Goal: Information Seeking & Learning: Learn about a topic

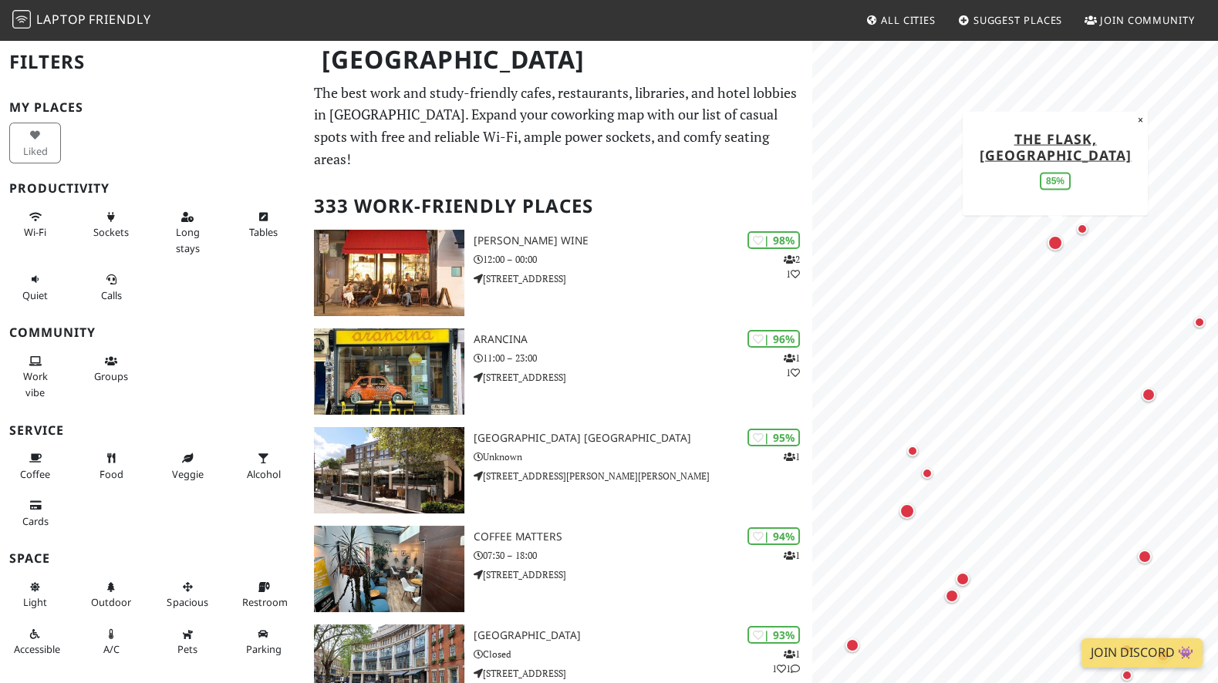
click at [1056, 244] on div "Map marker" at bounding box center [1054, 242] width 15 height 15
click at [1148, 393] on div "Map marker" at bounding box center [1148, 395] width 14 height 14
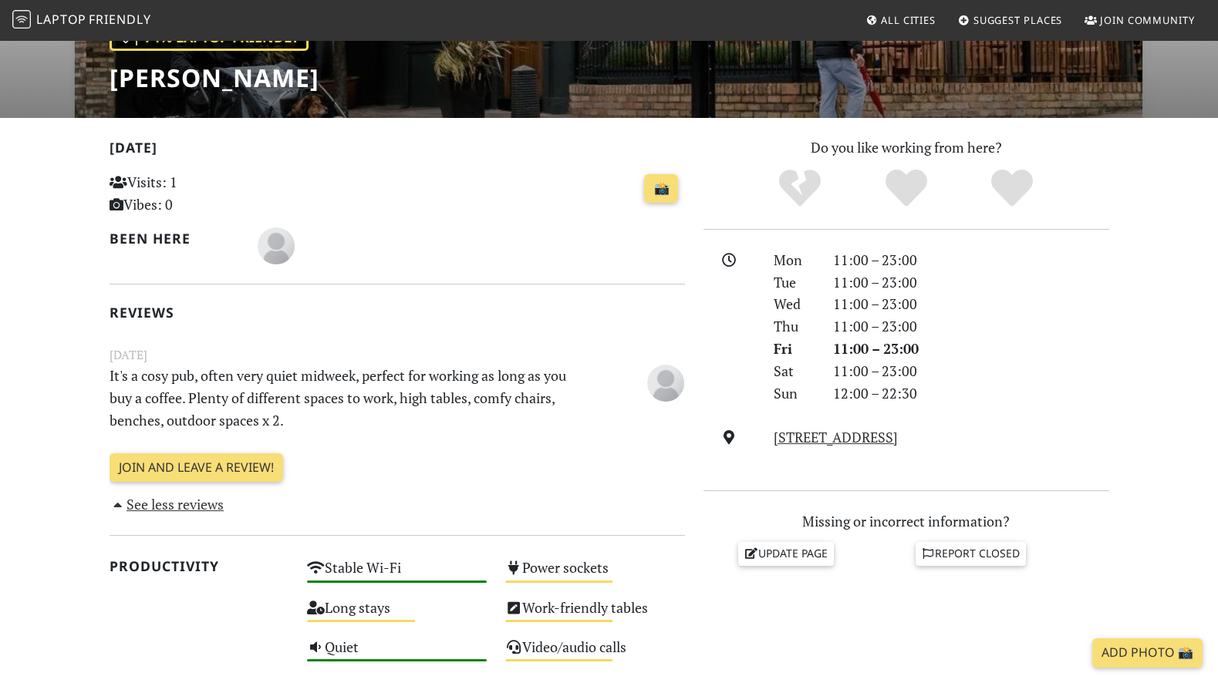
scroll to position [252, 0]
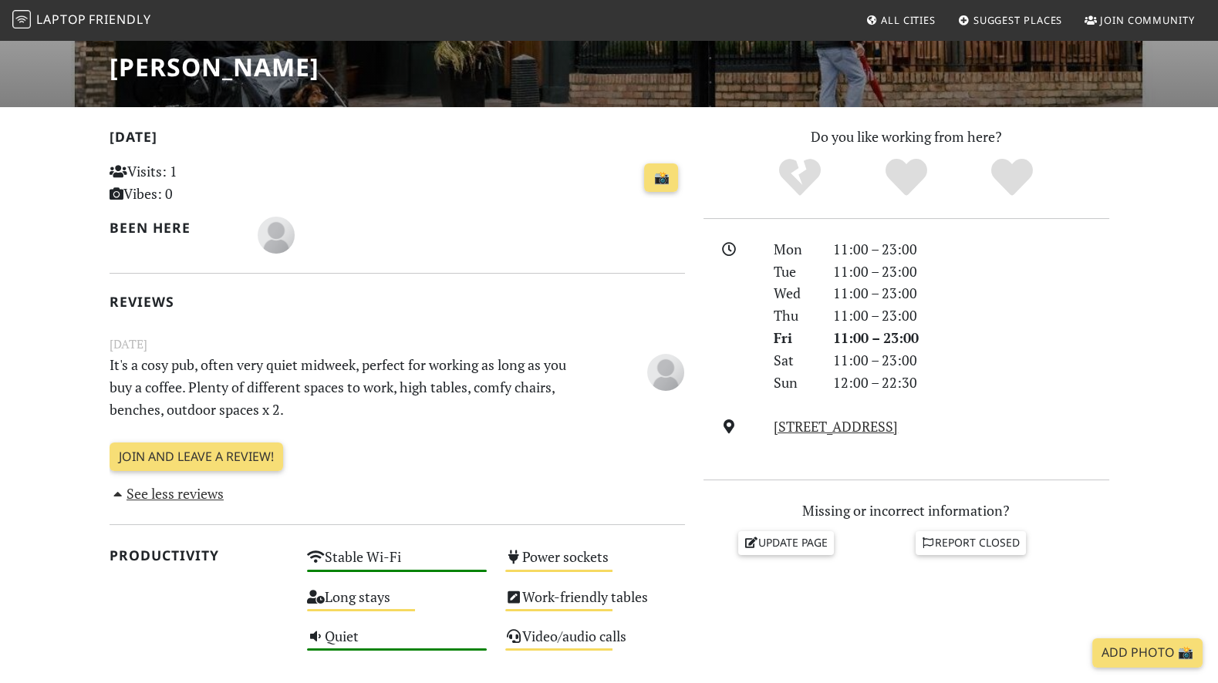
click at [310, 385] on p "It's a cosy pub, often very quiet midweek, perfect for working as long as you b…" at bounding box center [347, 387] width 495 height 66
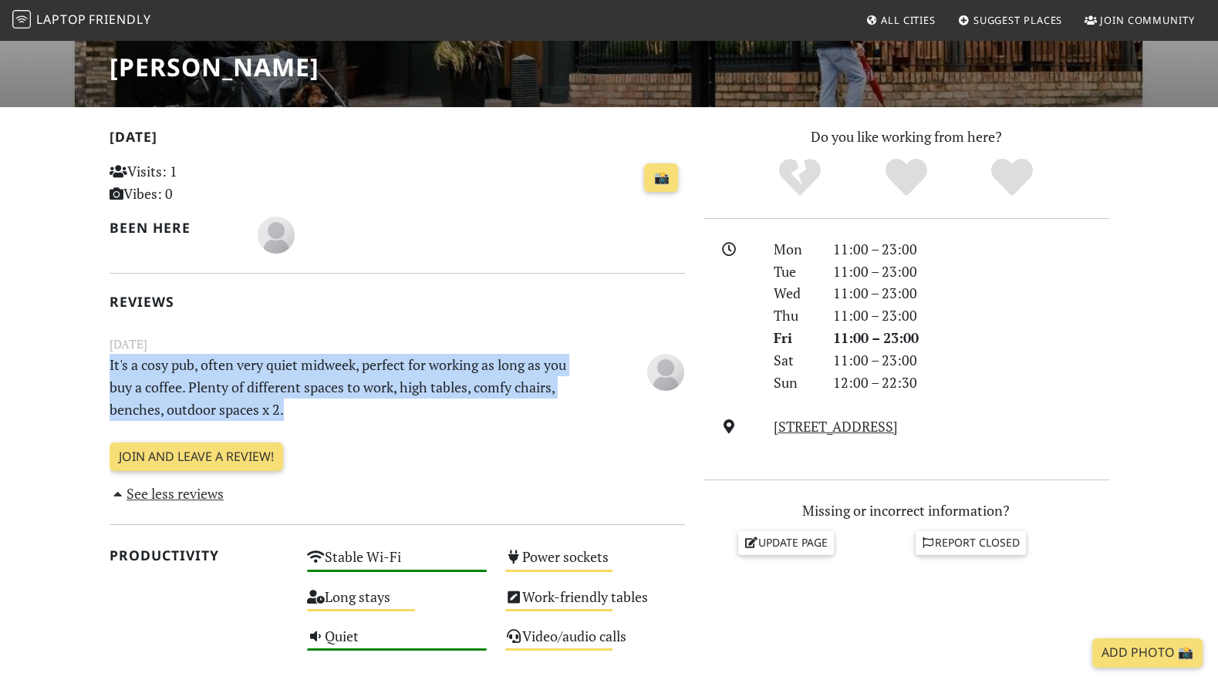
click at [310, 385] on p "It's a cosy pub, often very quiet midweek, perfect for working as long as you b…" at bounding box center [347, 387] width 495 height 66
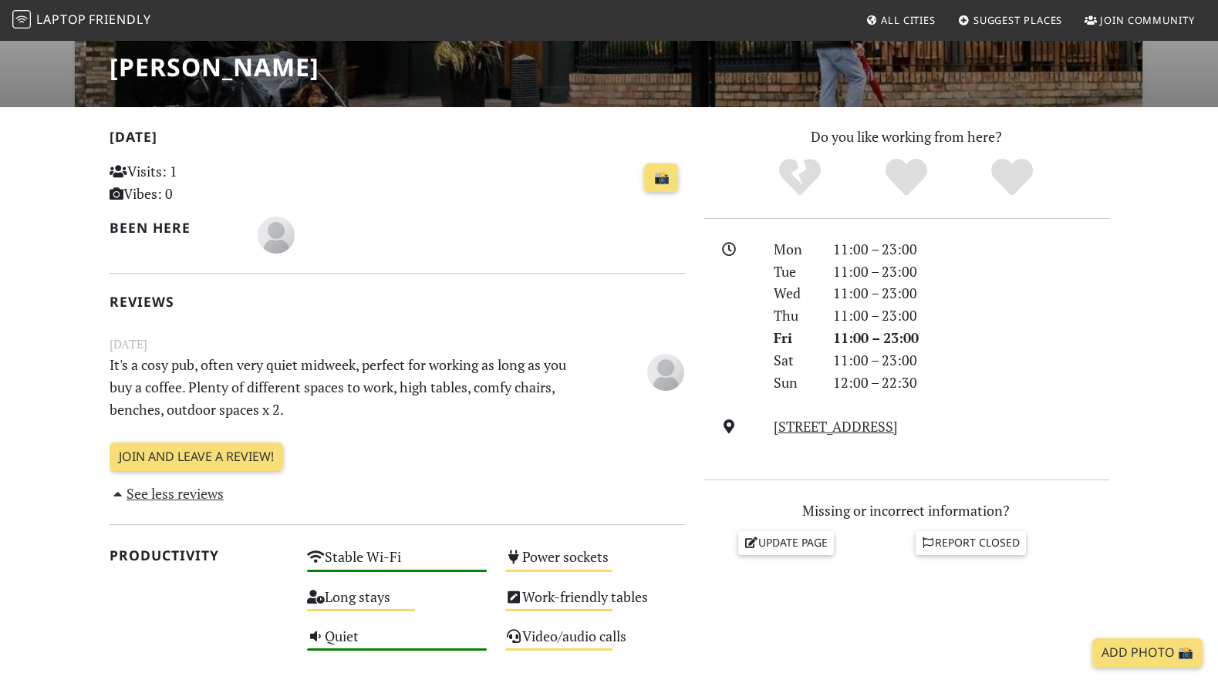
click at [310, 385] on p "It's a cosy pub, often very quiet midweek, perfect for working as long as you b…" at bounding box center [347, 387] width 495 height 66
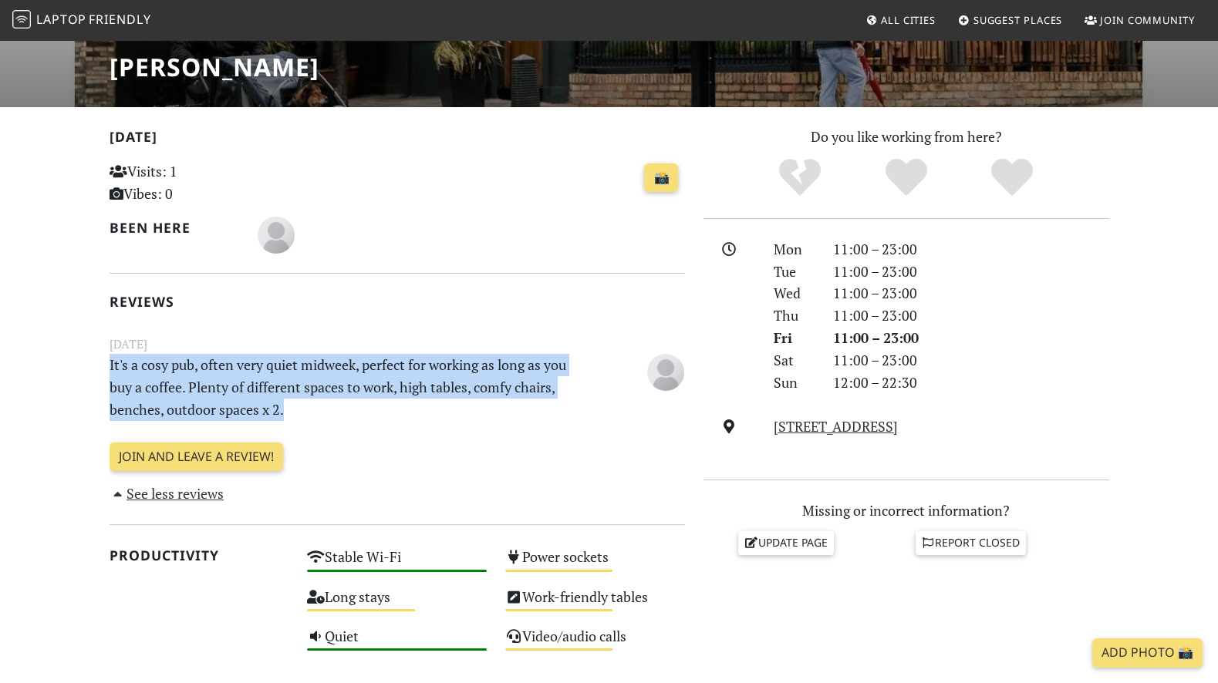
click at [310, 385] on p "It's a cosy pub, often very quiet midweek, perfect for working as long as you b…" at bounding box center [347, 387] width 495 height 66
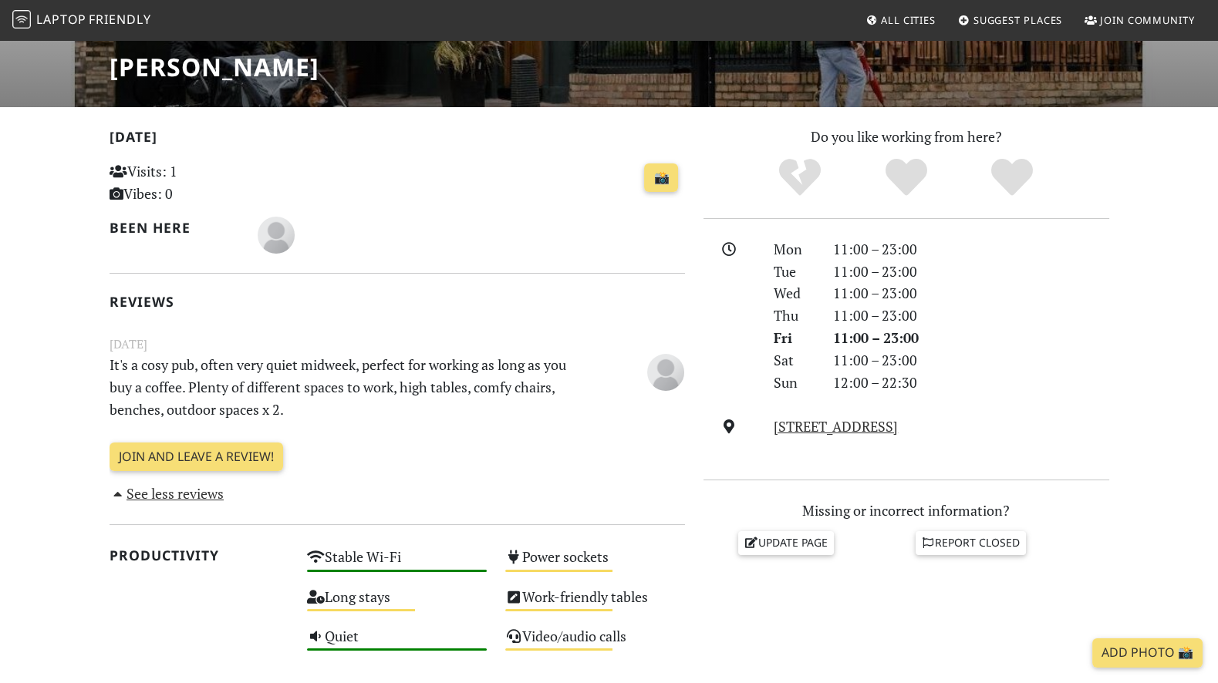
click at [310, 385] on p "It's a cosy pub, often very quiet midweek, perfect for working as long as you b…" at bounding box center [347, 387] width 495 height 66
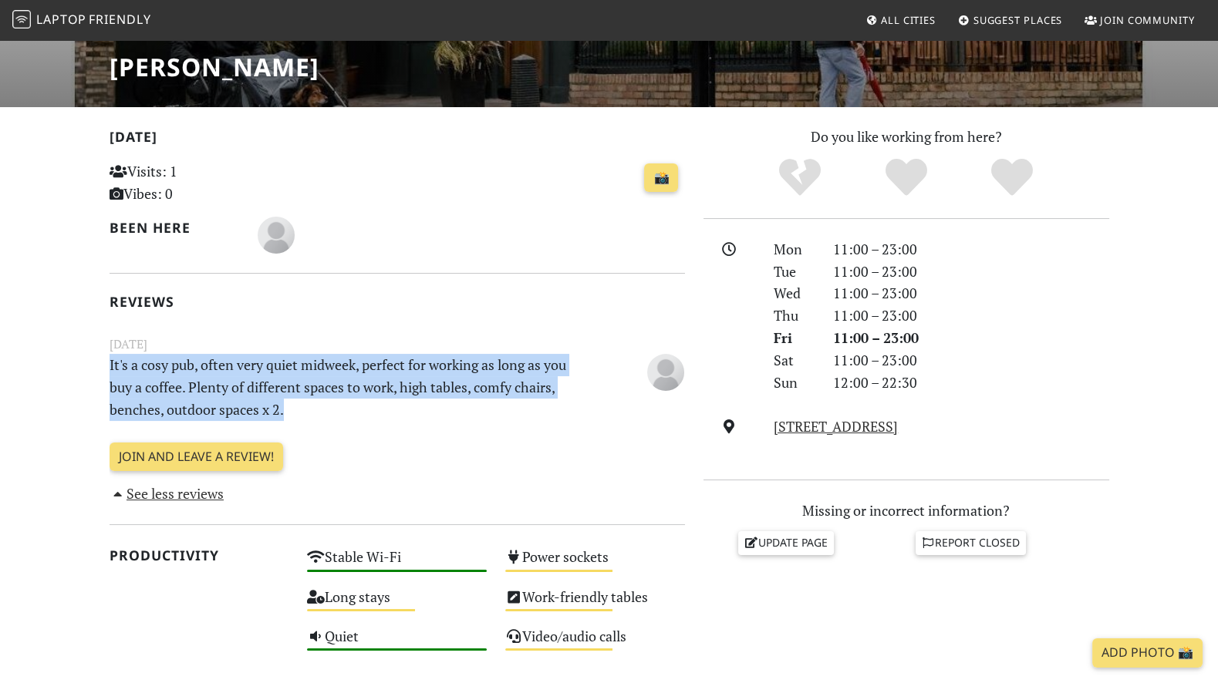
click at [310, 385] on p "It's a cosy pub, often very quiet midweek, perfect for working as long as you b…" at bounding box center [347, 387] width 495 height 66
click at [242, 372] on p "It's a cosy pub, often very quiet midweek, perfect for working as long as you b…" at bounding box center [347, 387] width 495 height 66
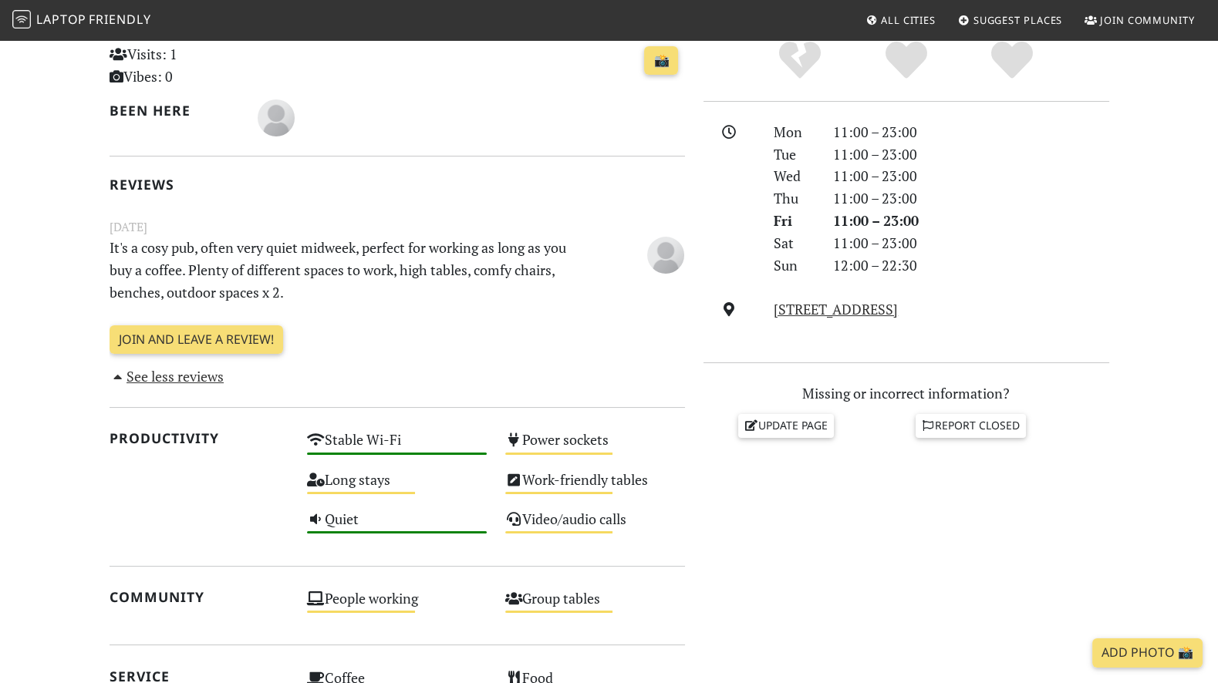
scroll to position [368, 0]
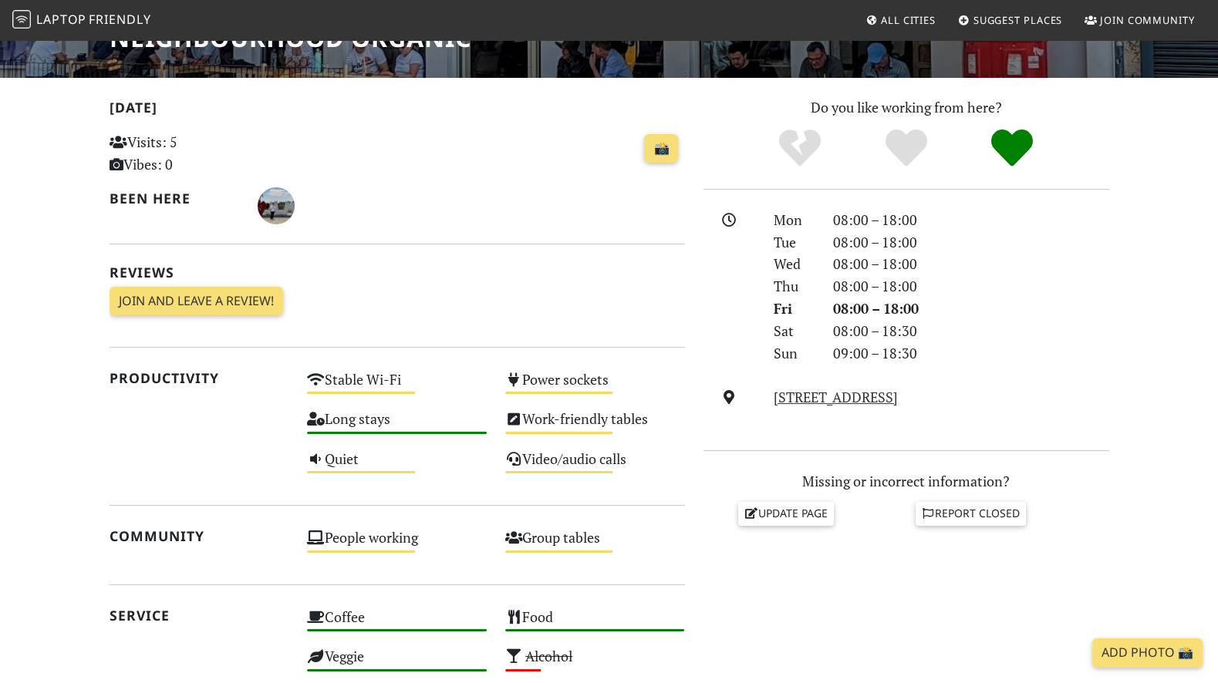
scroll to position [288, 0]
